Goal: Check status: Check status

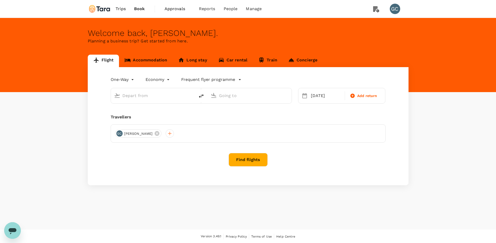
click at [118, 10] on span "Trips" at bounding box center [121, 9] width 10 height 6
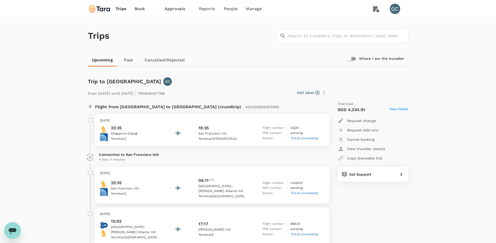
scroll to position [54, 0]
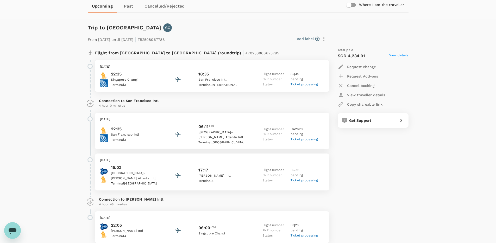
click at [259, 71] on div "22:35 [GEOGRAPHIC_DATA] 3 18:35 [GEOGRAPHIC_DATA] INTERNATIONAL Flight number :…" at bounding box center [212, 79] width 224 height 17
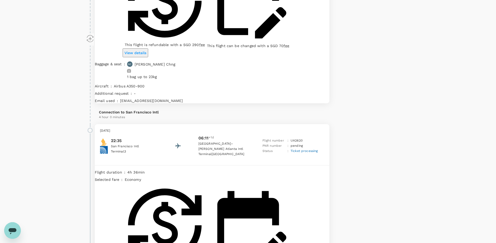
scroll to position [263, 0]
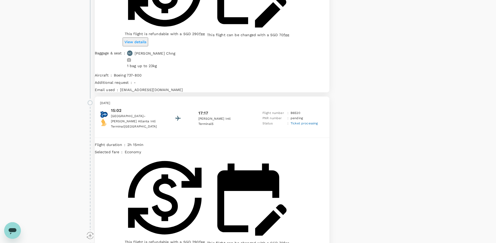
scroll to position [0, 0]
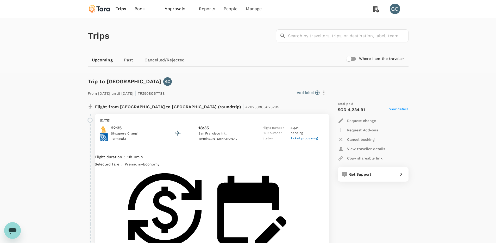
click at [384, 148] on p "View traveller details" at bounding box center [366, 148] width 38 height 5
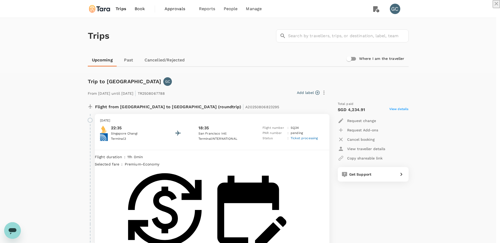
drag, startPoint x: 369, startPoint y: 71, endPoint x: 378, endPoint y: 84, distance: 15.3
click at [493, 7] on icon "close" at bounding box center [496, 4] width 6 height 6
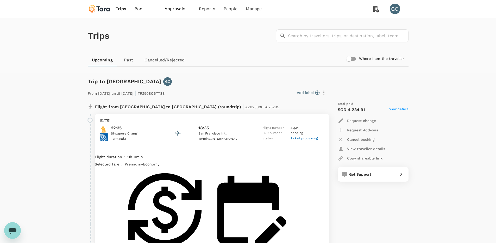
click at [207, 40] on div "Trips ​ ​" at bounding box center [247, 35] width 323 height 38
click at [184, 7] on span "Approvals" at bounding box center [178, 9] width 26 height 6
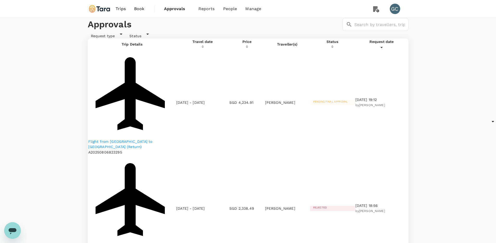
click at [344, 100] on span "Pending final approval" at bounding box center [330, 101] width 41 height 3
click at [402, 49] on div at bounding box center [381, 46] width 53 height 5
click at [136, 139] on p "Flight from [GEOGRAPHIC_DATA] to [GEOGRAPHIC_DATA] (Return)" at bounding box center [132, 144] width 88 height 10
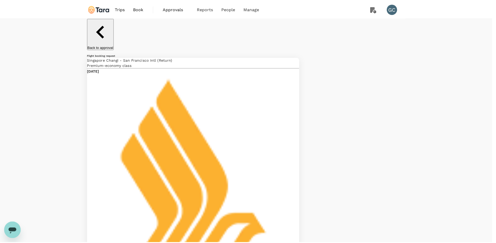
scroll to position [127, 0]
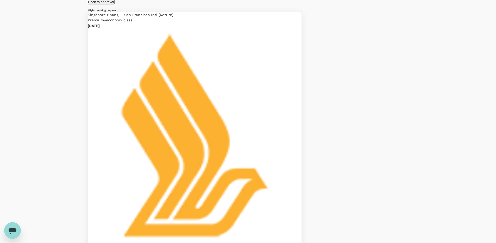
scroll to position [118, 0]
